Goal: Task Accomplishment & Management: Use online tool/utility

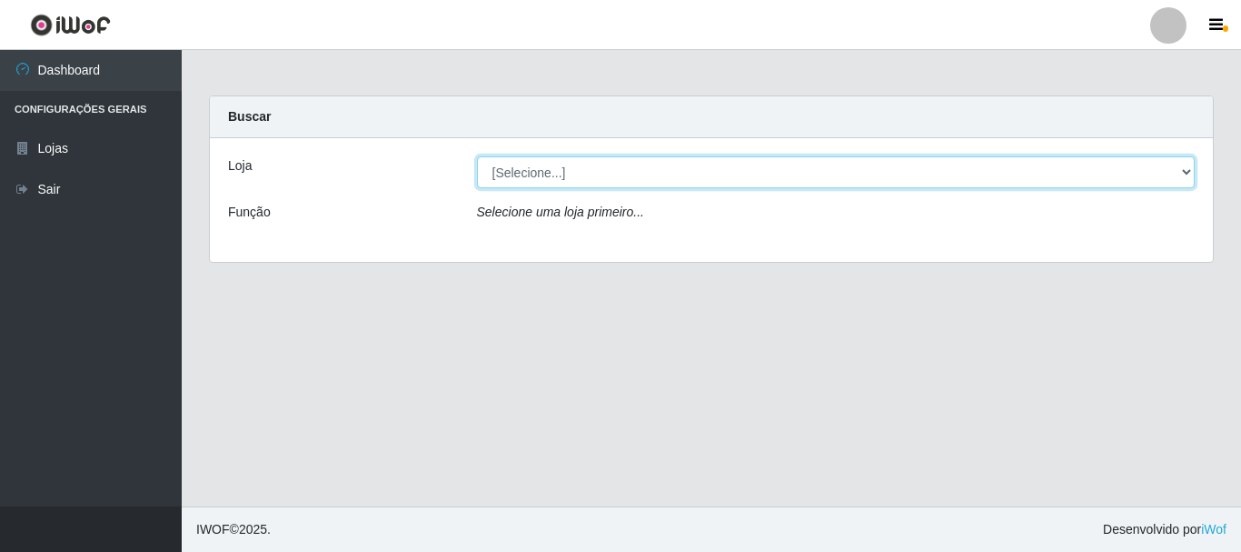
click at [505, 169] on select "[Selecione...] [GEOGRAPHIC_DATA] [GEOGRAPHIC_DATA]" at bounding box center [836, 172] width 719 height 32
select select "64"
click at [477, 156] on select "[Selecione...] [GEOGRAPHIC_DATA] [GEOGRAPHIC_DATA]" at bounding box center [836, 172] width 719 height 32
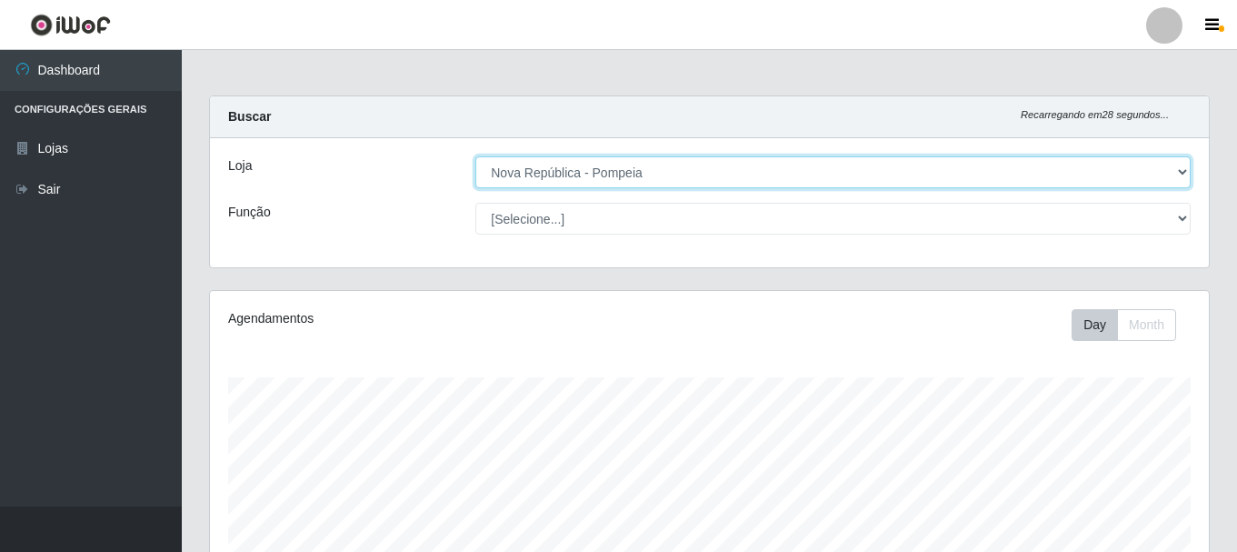
scroll to position [377, 999]
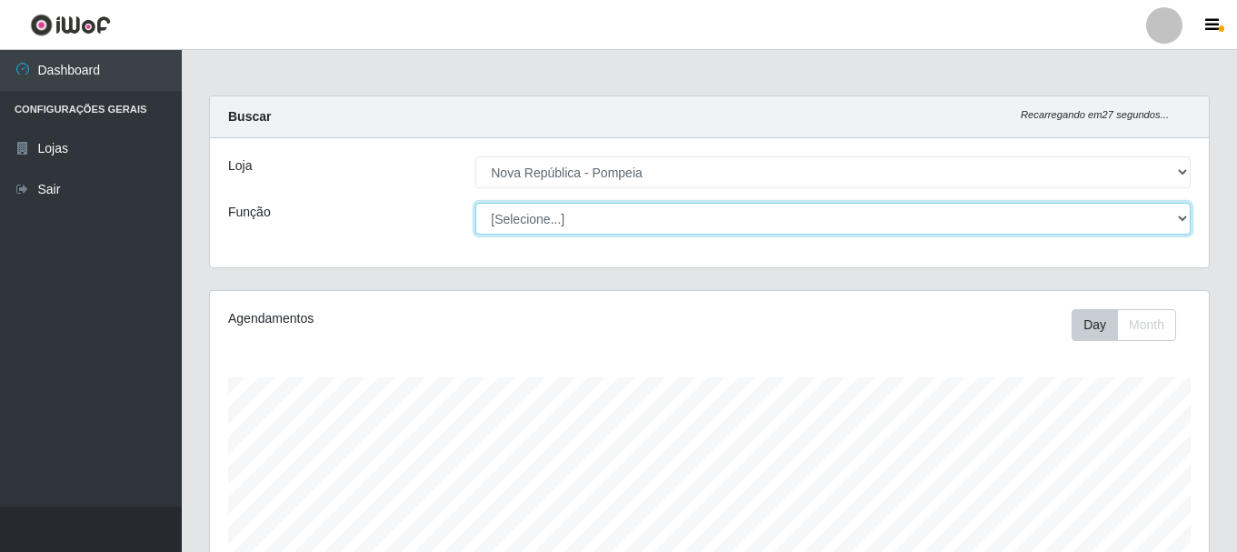
click at [526, 216] on select "[Selecione...] Balconista Operador de Caixa Recepcionista Repositor" at bounding box center [832, 219] width 715 height 32
select select "22"
click at [475, 203] on select "[Selecione...] Balconista Operador de Caixa Recepcionista Repositor" at bounding box center [832, 219] width 715 height 32
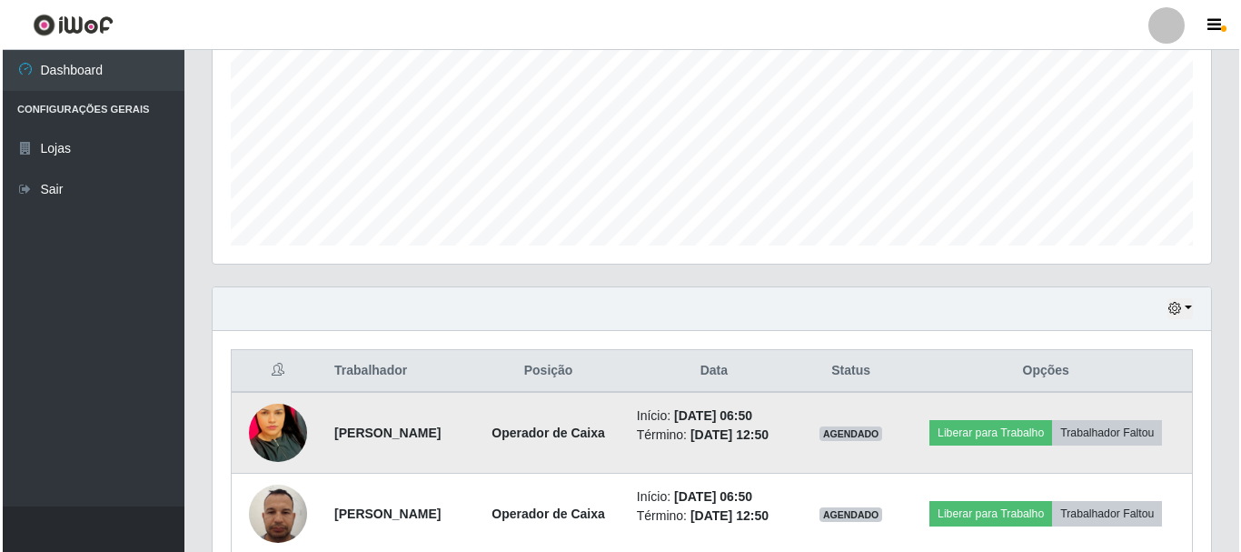
scroll to position [513, 0]
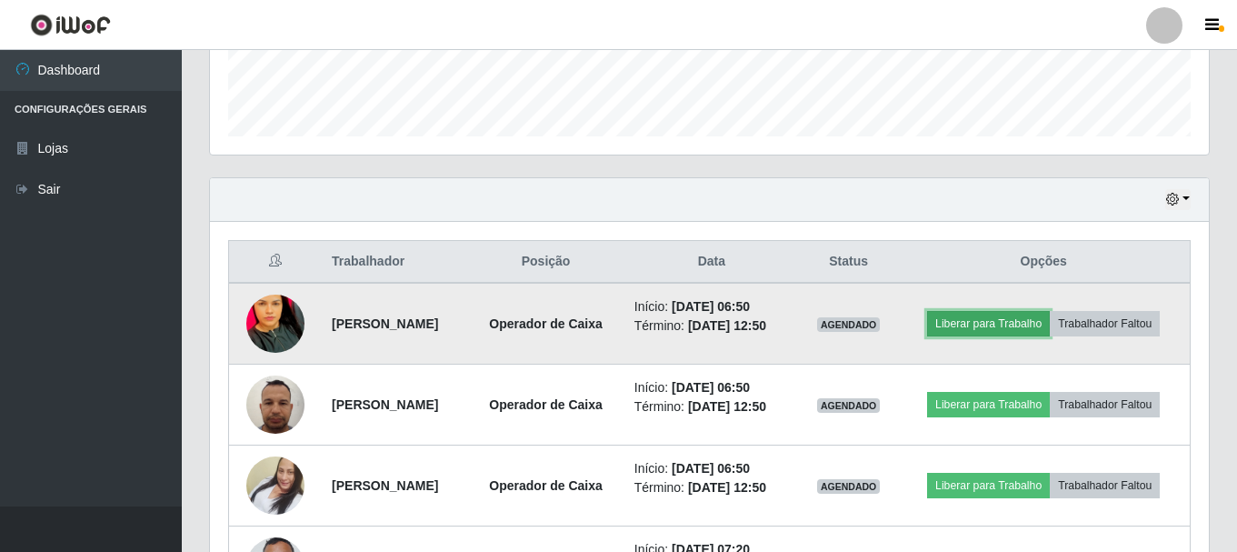
click at [1031, 319] on button "Liberar para Trabalho" at bounding box center [988, 323] width 123 height 25
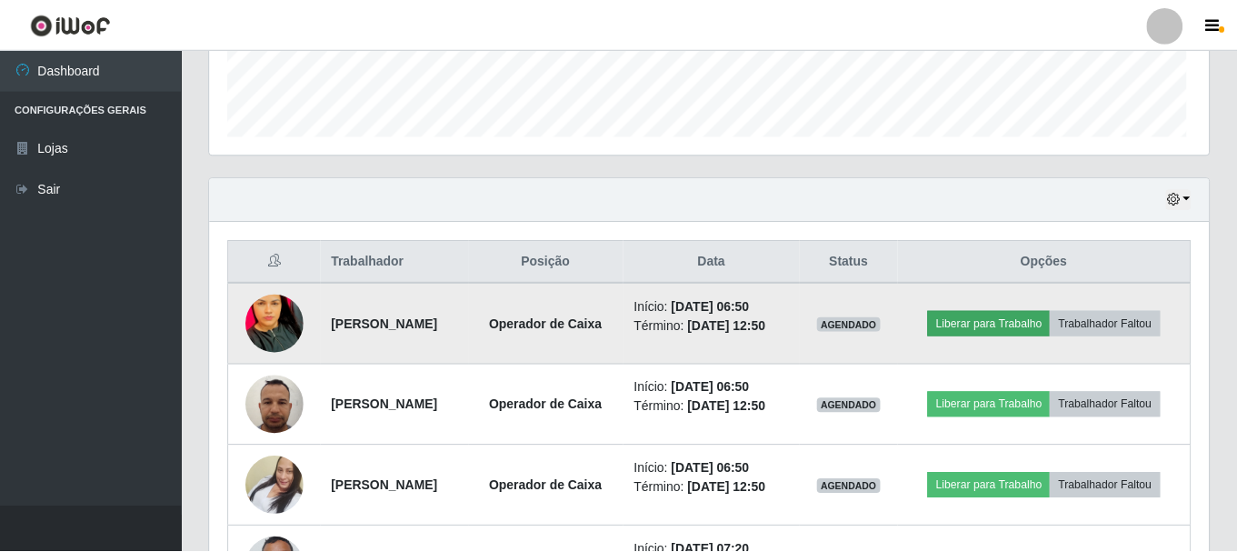
scroll to position [377, 990]
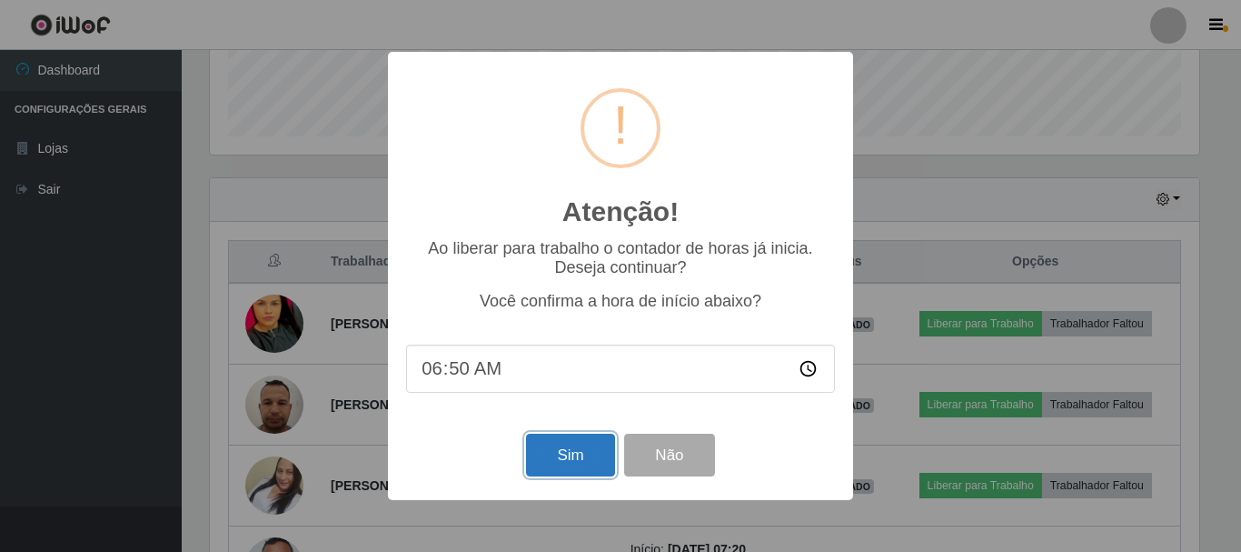
click at [578, 463] on button "Sim" at bounding box center [570, 455] width 88 height 43
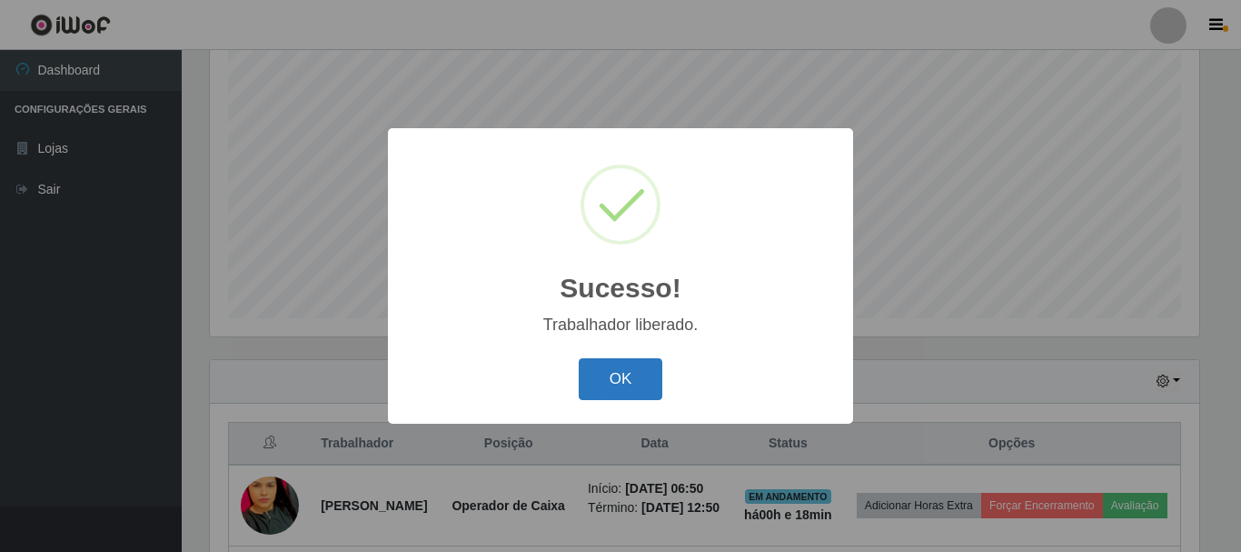
click at [637, 378] on button "OK" at bounding box center [621, 379] width 85 height 43
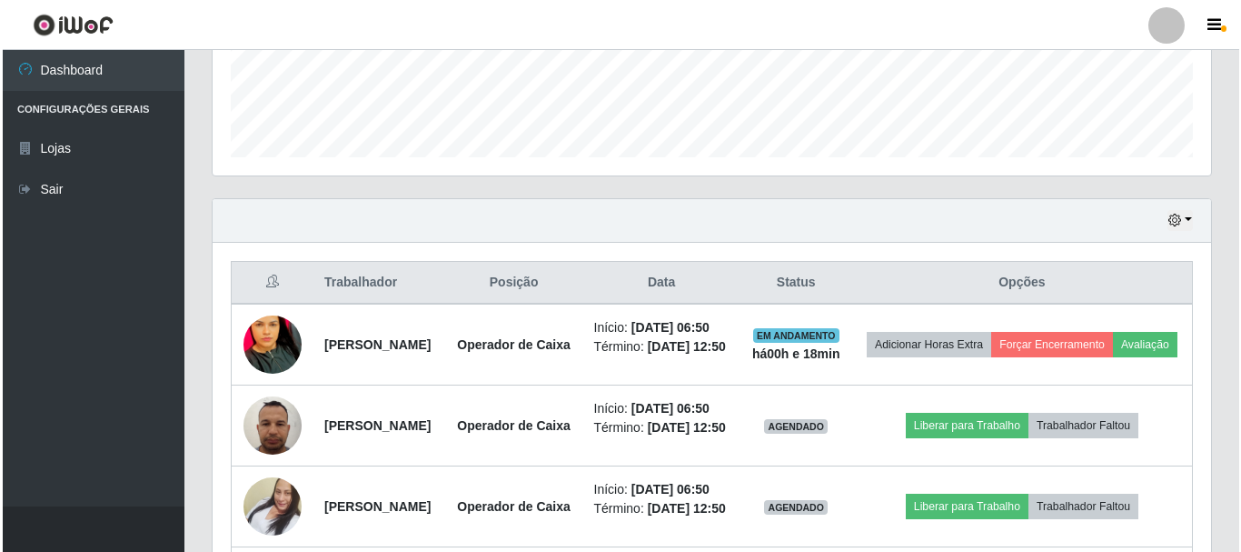
scroll to position [513, 0]
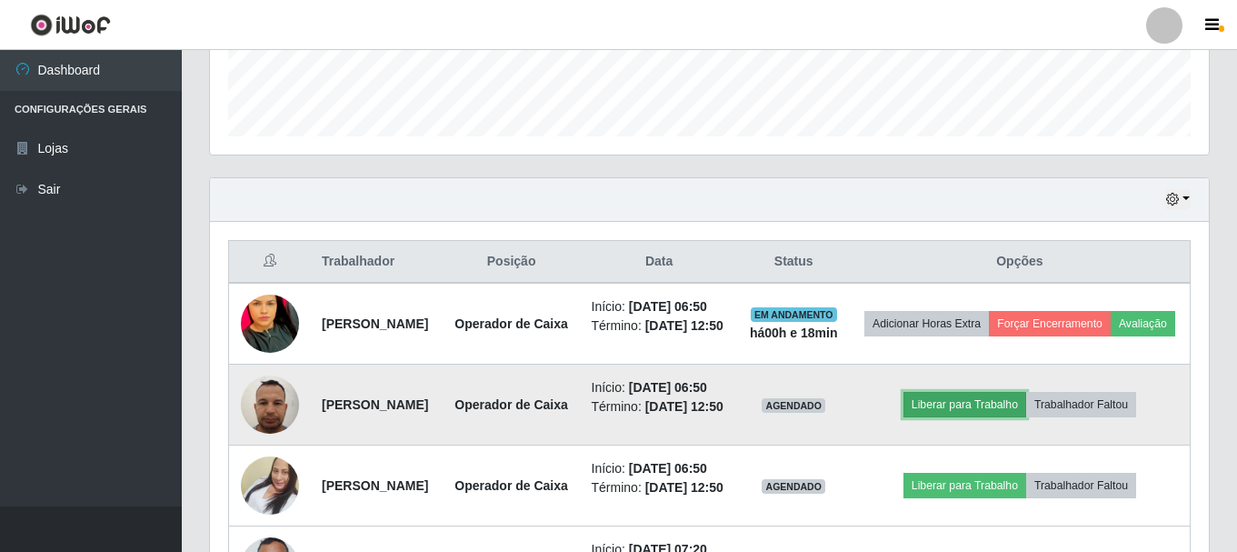
click at [969, 417] on button "Liberar para Trabalho" at bounding box center [964, 404] width 123 height 25
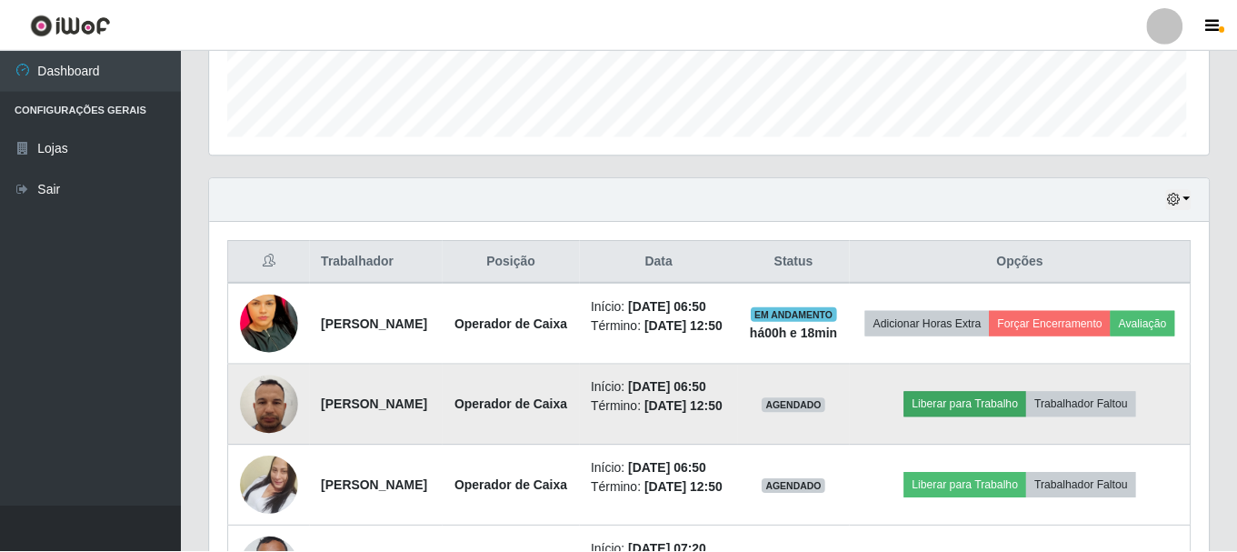
scroll to position [377, 990]
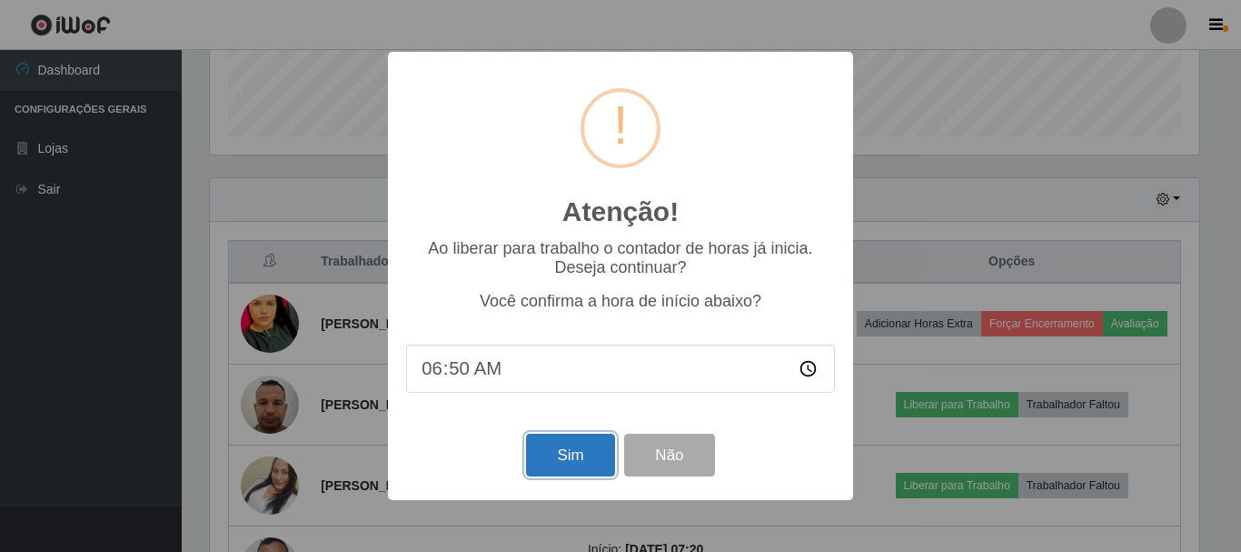
click at [553, 462] on button "Sim" at bounding box center [570, 455] width 88 height 43
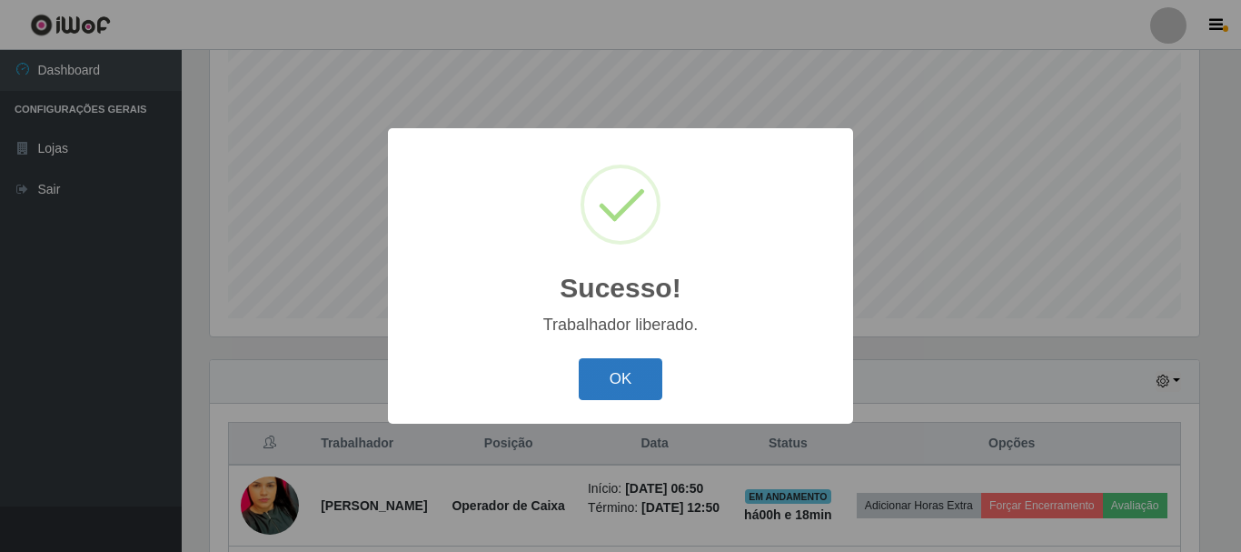
click at [608, 384] on button "OK" at bounding box center [621, 379] width 85 height 43
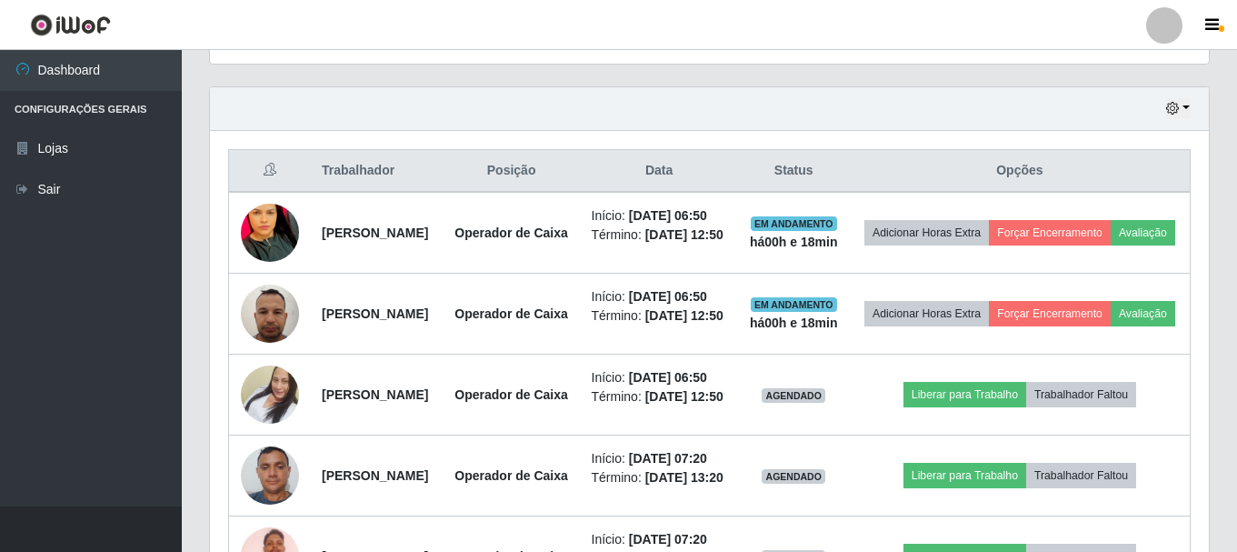
scroll to position [695, 0]
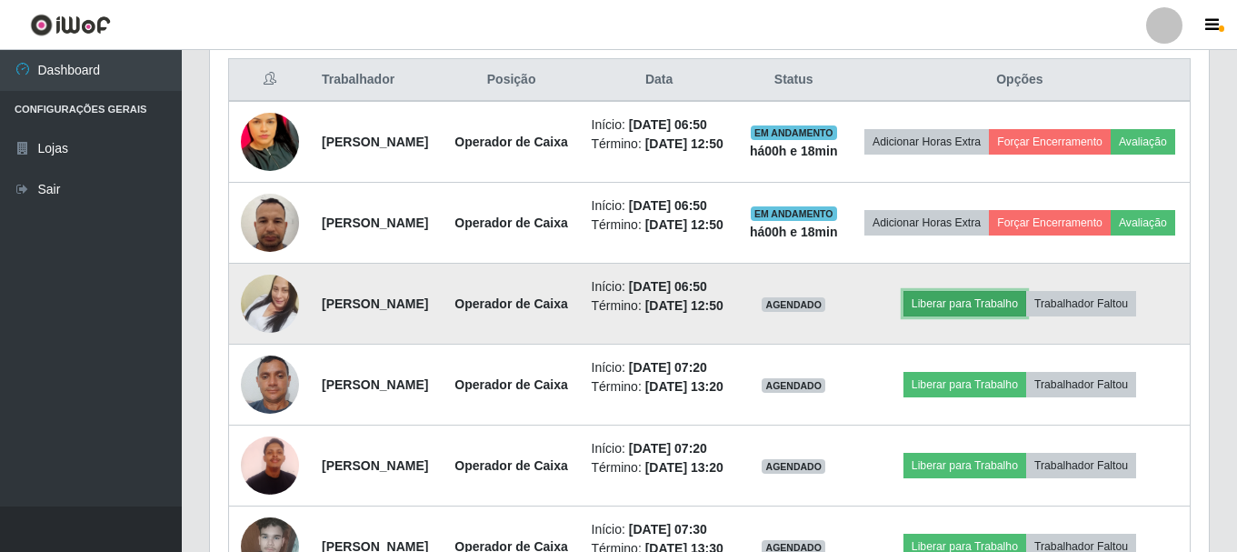
click at [964, 316] on button "Liberar para Trabalho" at bounding box center [964, 303] width 123 height 25
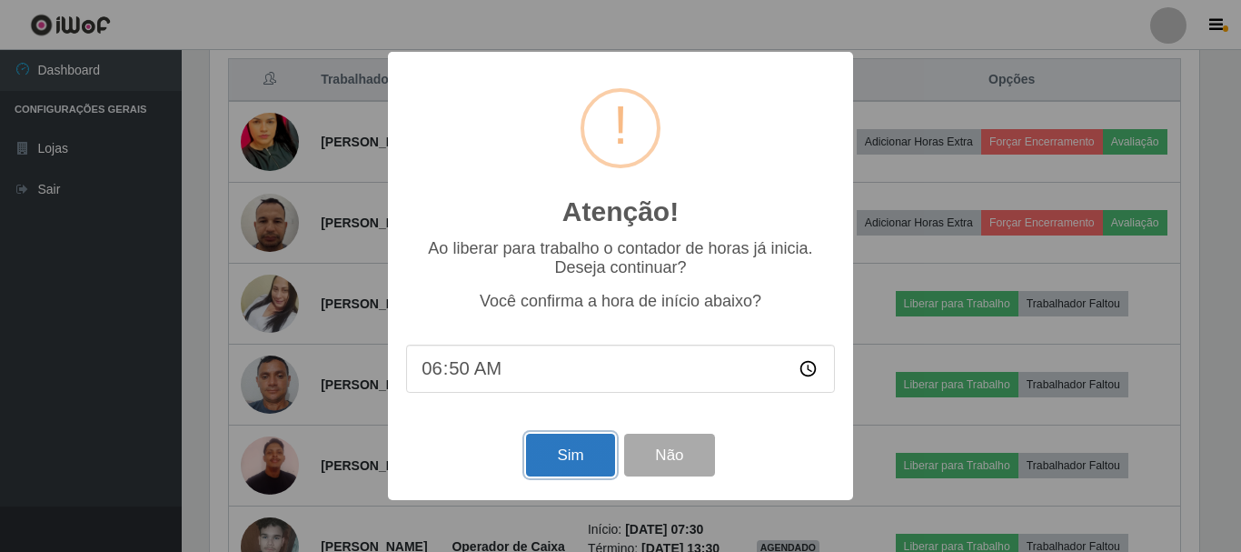
click at [584, 454] on button "Sim" at bounding box center [570, 455] width 88 height 43
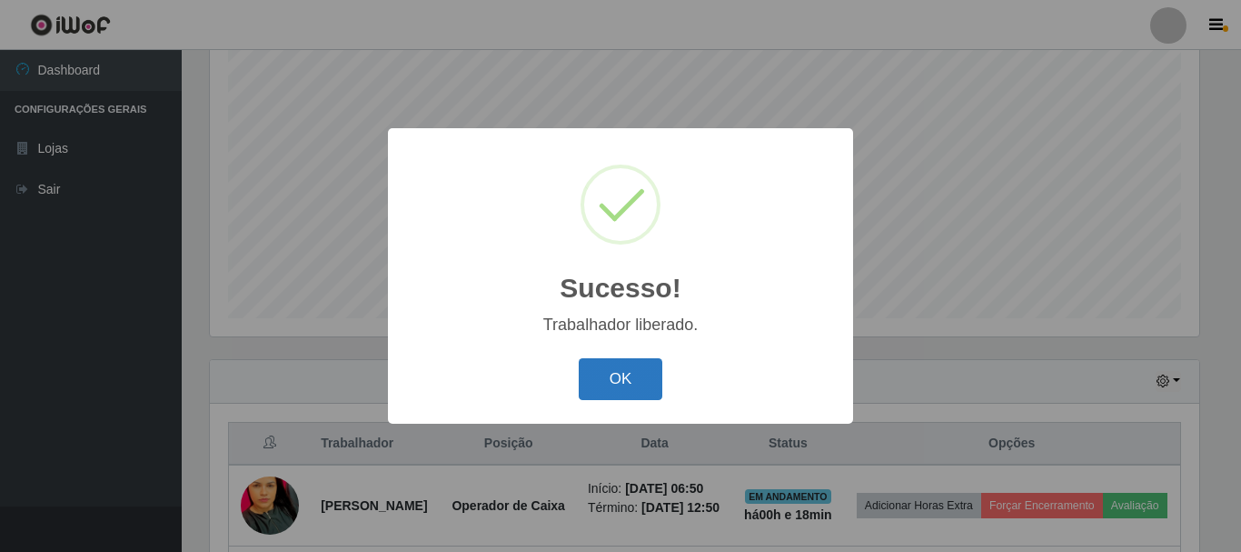
click at [619, 393] on button "OK" at bounding box center [621, 379] width 85 height 43
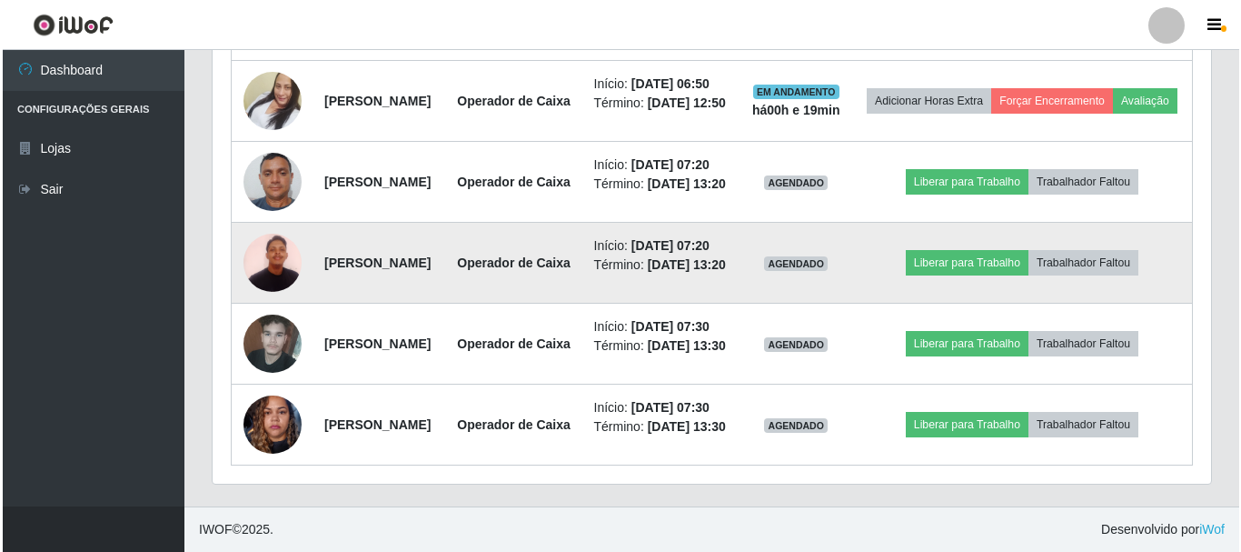
scroll to position [1127, 0]
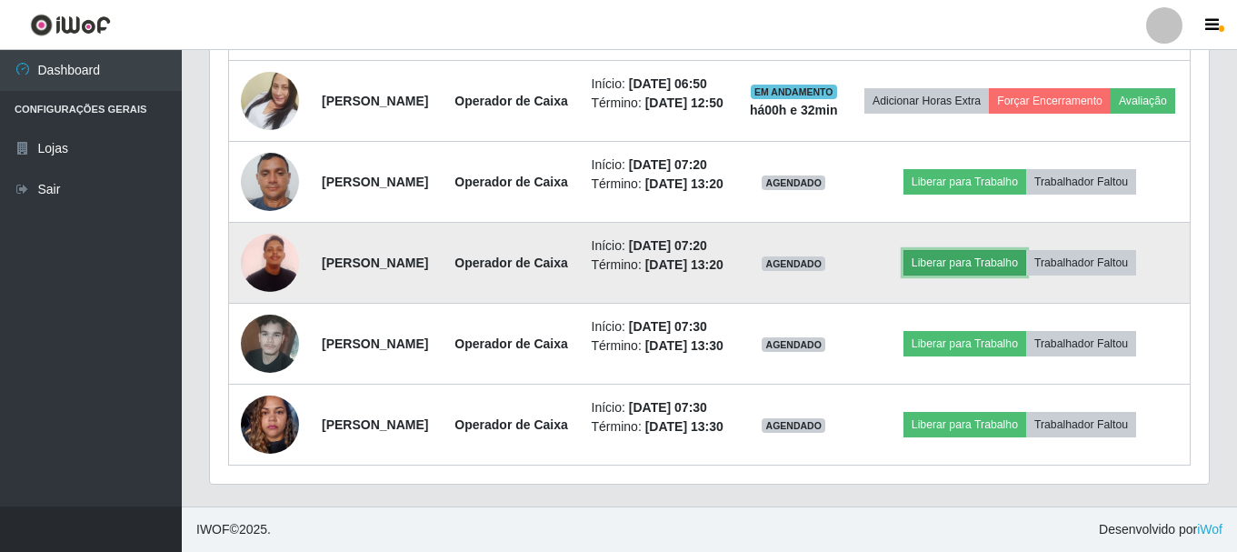
click at [990, 250] on button "Liberar para Trabalho" at bounding box center [964, 262] width 123 height 25
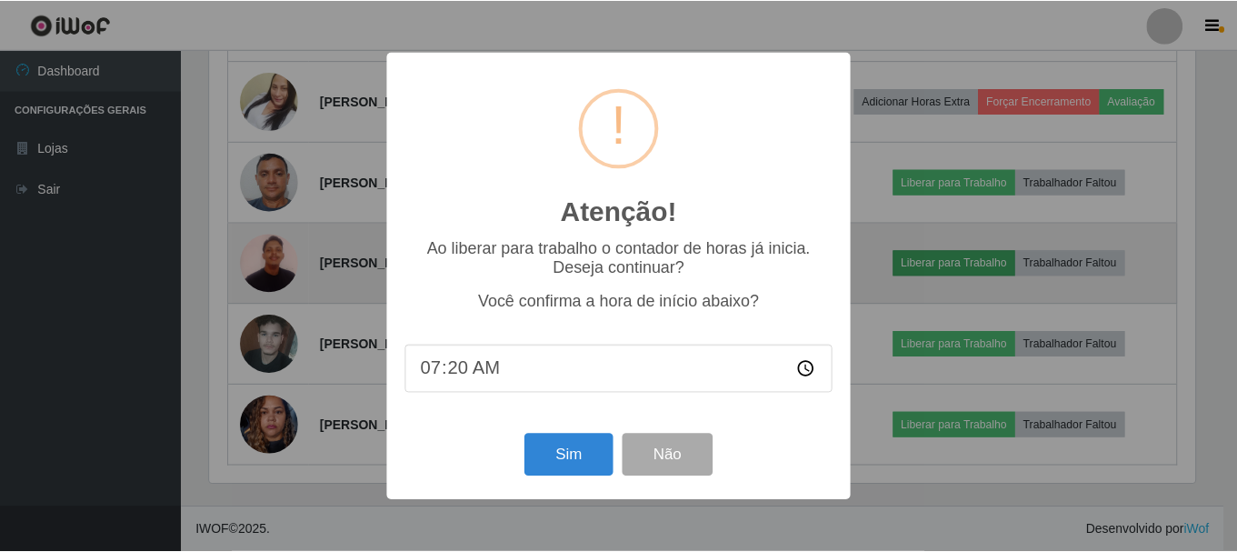
scroll to position [377, 990]
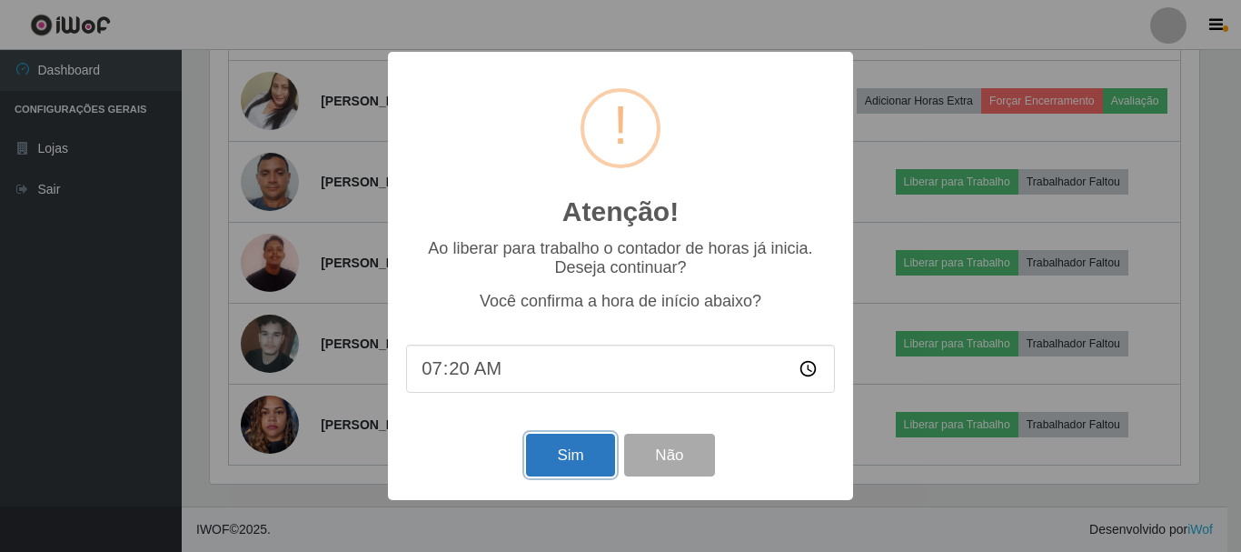
click at [572, 459] on button "Sim" at bounding box center [570, 455] width 88 height 43
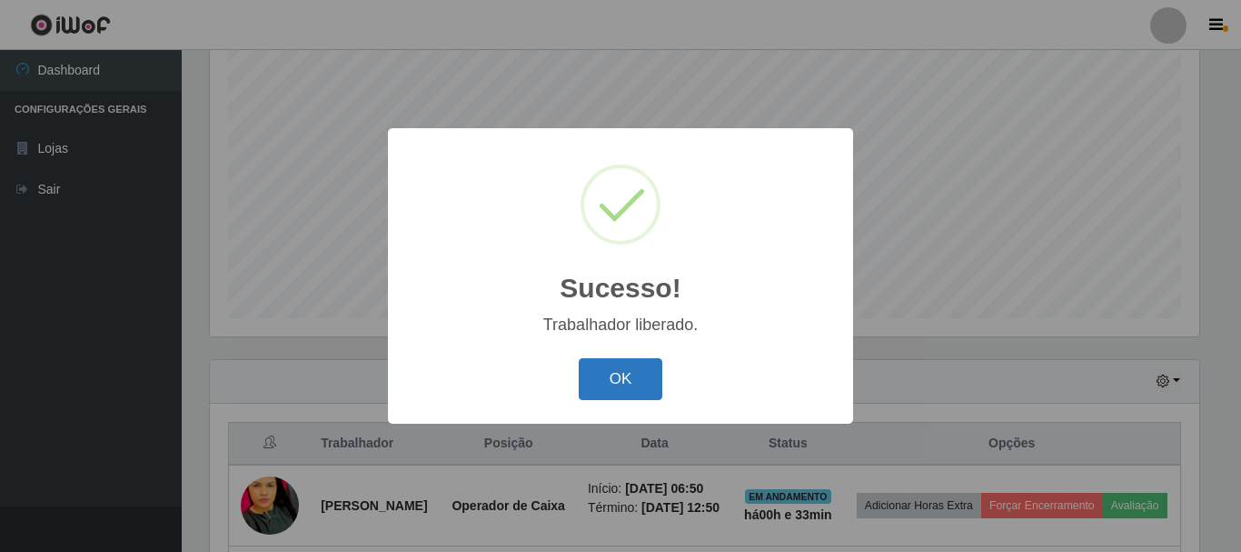
click at [620, 375] on button "OK" at bounding box center [621, 379] width 85 height 43
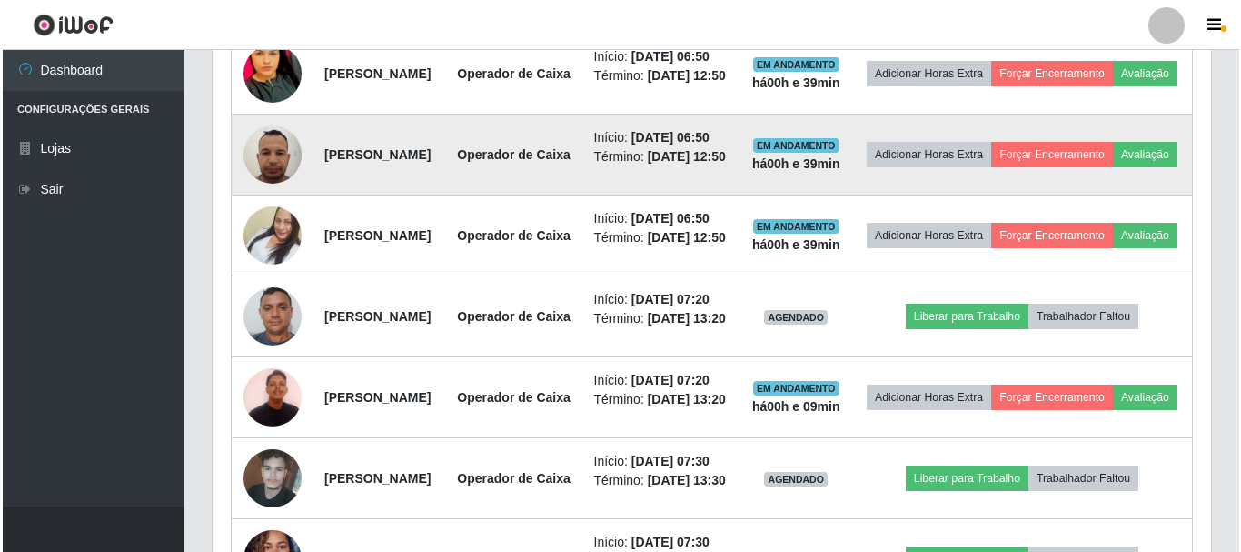
scroll to position [854, 0]
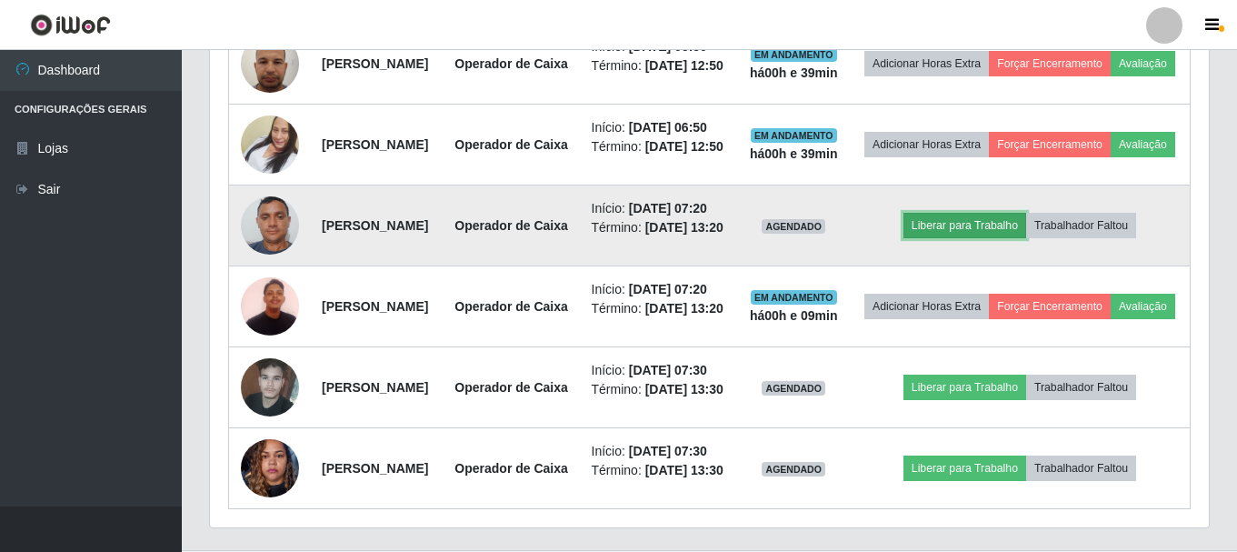
click at [976, 238] on button "Liberar para Trabalho" at bounding box center [964, 225] width 123 height 25
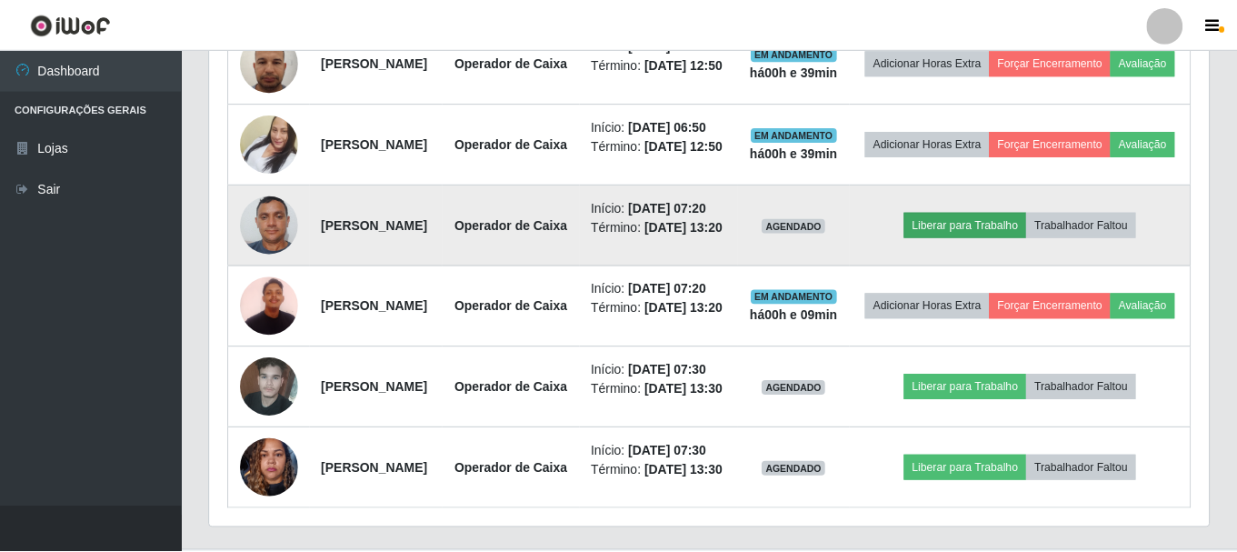
scroll to position [377, 990]
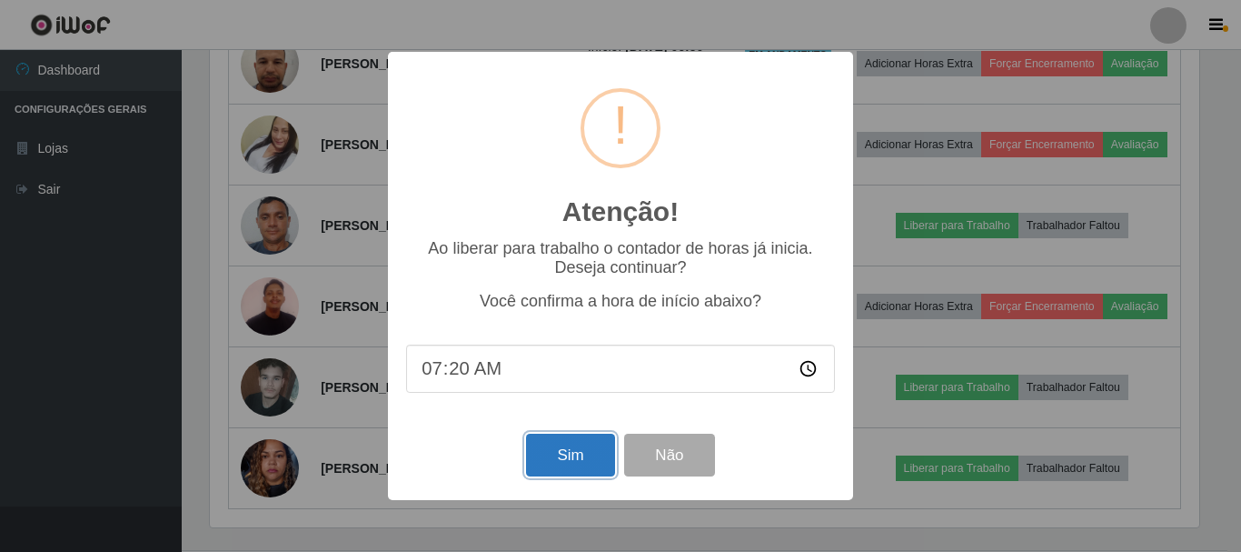
click at [539, 450] on button "Sim" at bounding box center [570, 455] width 88 height 43
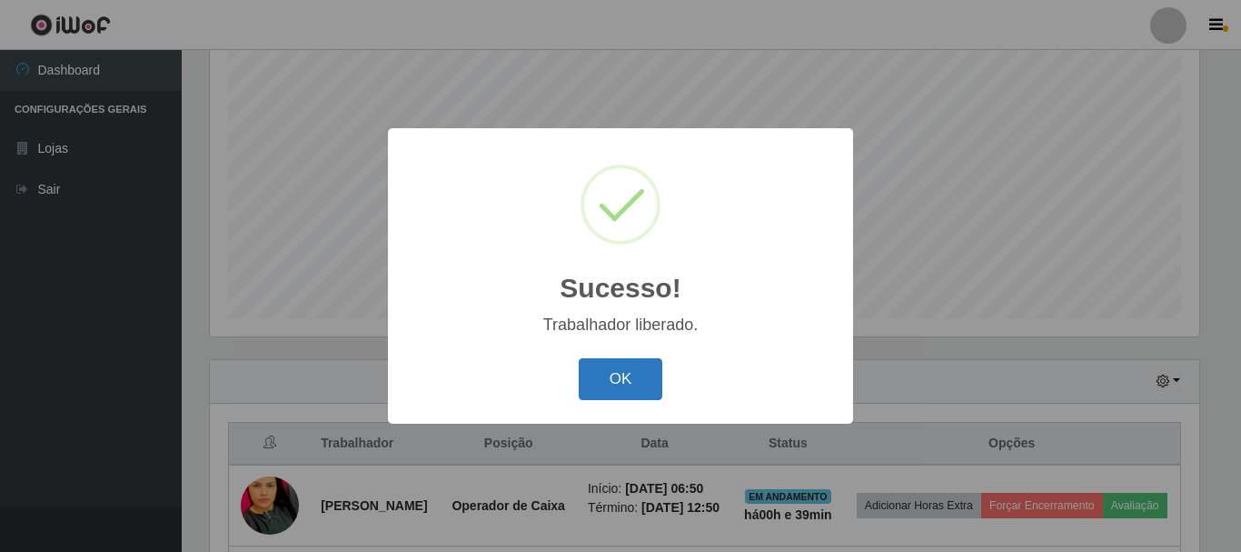
click at [633, 374] on button "OK" at bounding box center [621, 379] width 85 height 43
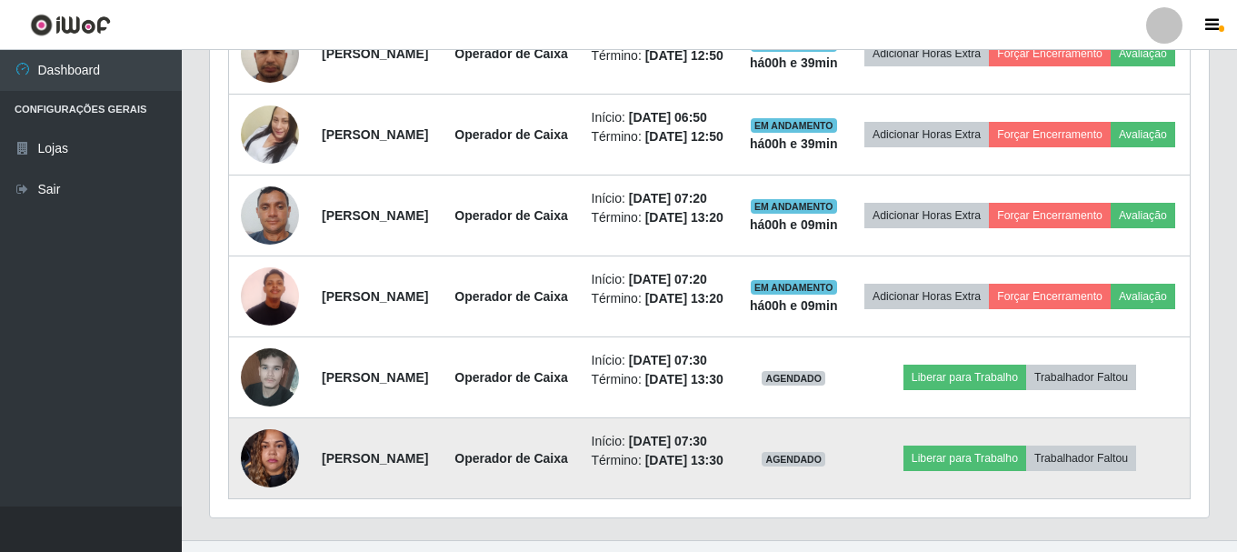
scroll to position [854, 0]
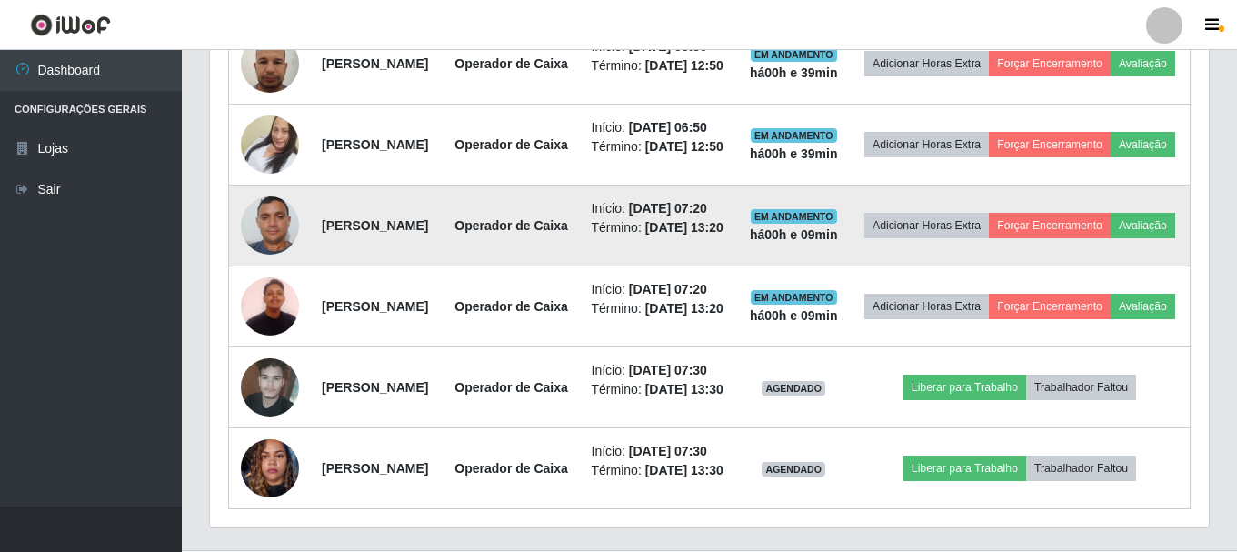
drag, startPoint x: 316, startPoint y: 327, endPoint x: 467, endPoint y: 353, distance: 153.0
click at [443, 266] on td "[PERSON_NAME]" at bounding box center [377, 225] width 132 height 81
copy strong "[PERSON_NAME]"
